Goal: Task Accomplishment & Management: Manage account settings

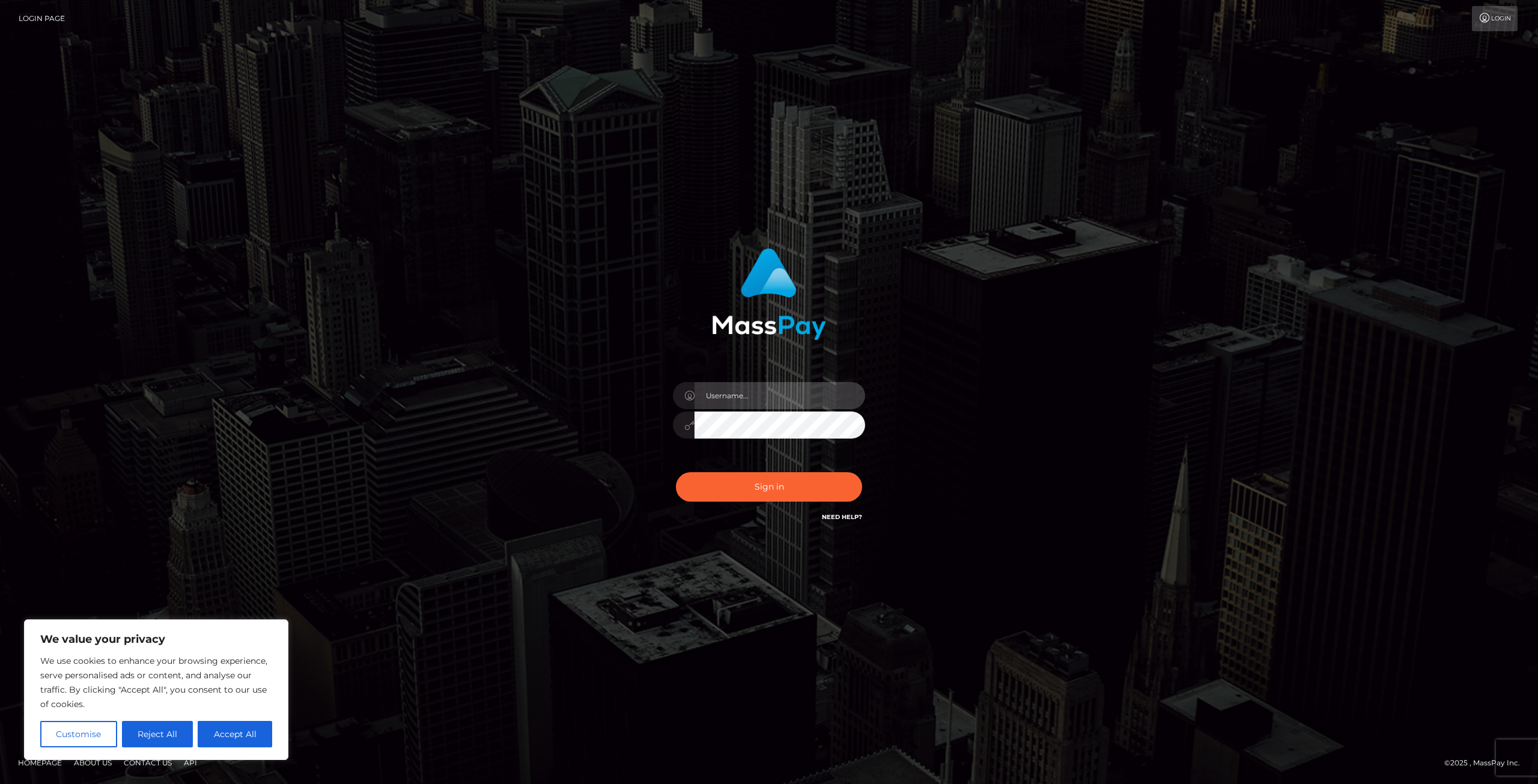
click at [782, 398] on input "text" at bounding box center [779, 395] width 171 height 27
type input "newel1aj@cmich.edu"
click at [774, 497] on button "Sign in" at bounding box center [769, 486] width 186 height 29
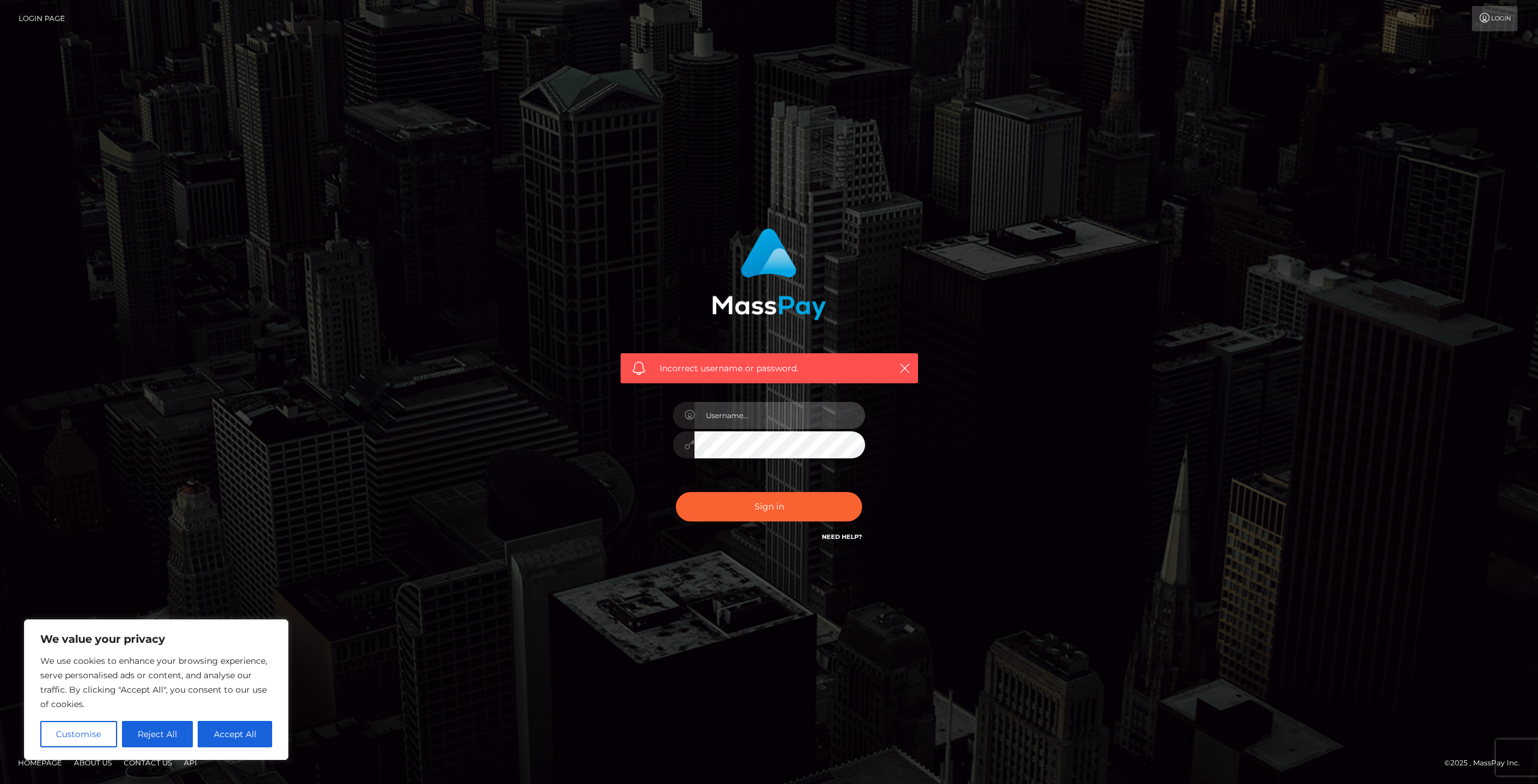
click at [754, 417] on input "text" at bounding box center [779, 415] width 171 height 27
type input "[EMAIL_ADDRESS][DOMAIN_NAME]"
click at [727, 505] on button "Sign in" at bounding box center [769, 506] width 186 height 29
click at [36, 24] on link "Login Page" at bounding box center [42, 18] width 47 height 25
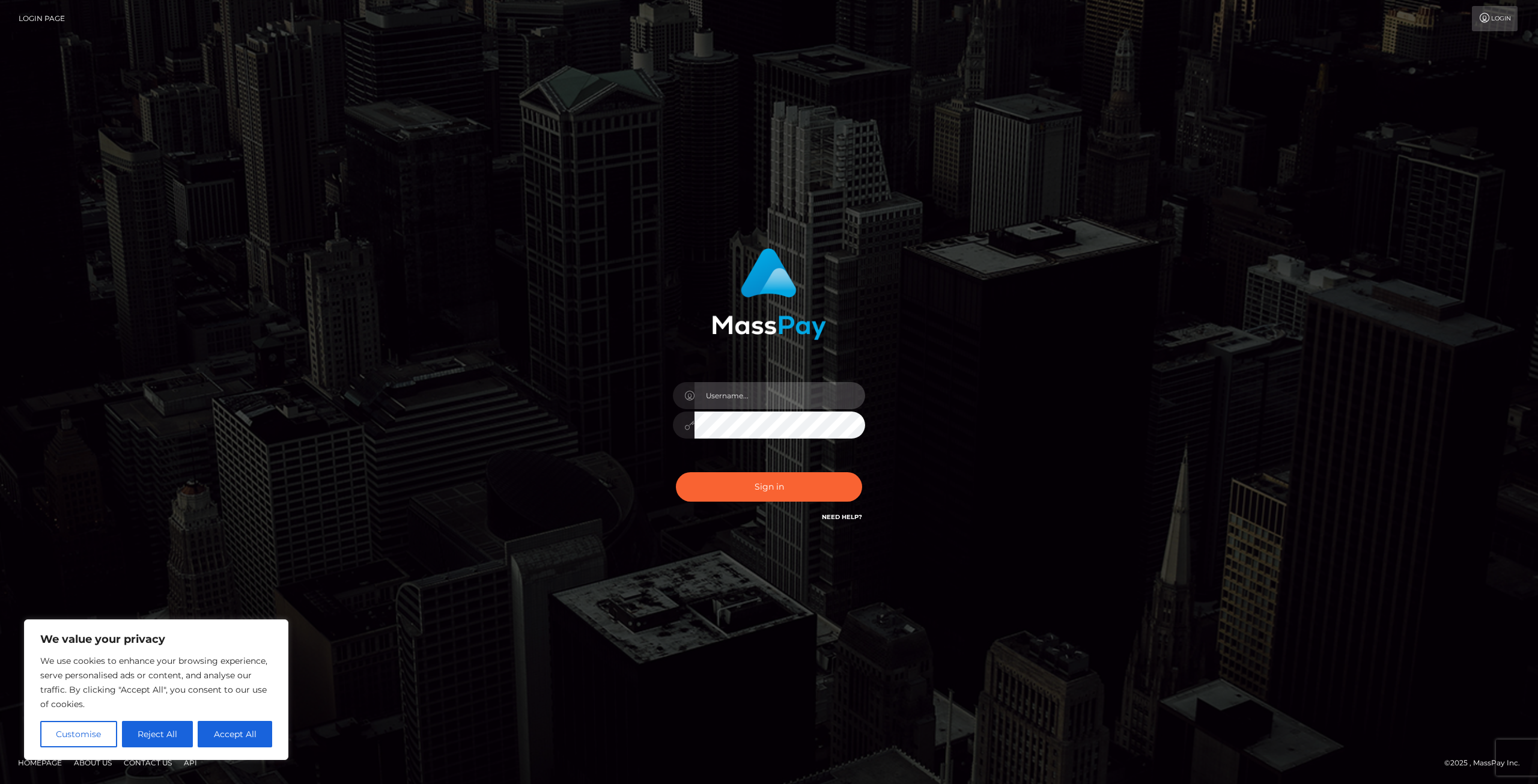
click at [724, 392] on input "text" at bounding box center [779, 395] width 171 height 27
type input "newel1aj@cmich.edu"
click at [809, 376] on div "newel1aj@cmich.edu" at bounding box center [769, 419] width 210 height 92
click at [803, 399] on input "newel1aj@cmich.edu" at bounding box center [779, 395] width 171 height 27
